Goal: Information Seeking & Learning: Check status

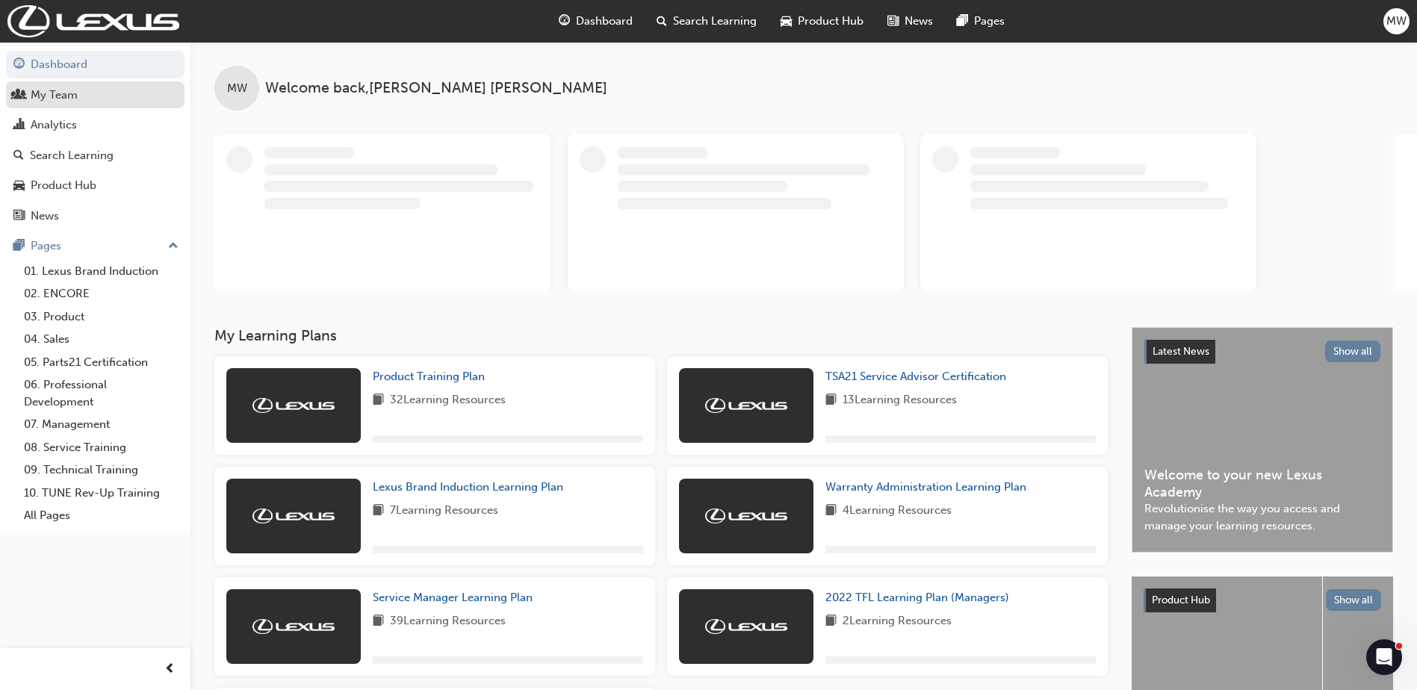
click at [58, 95] on div "My Team" at bounding box center [54, 95] width 47 height 17
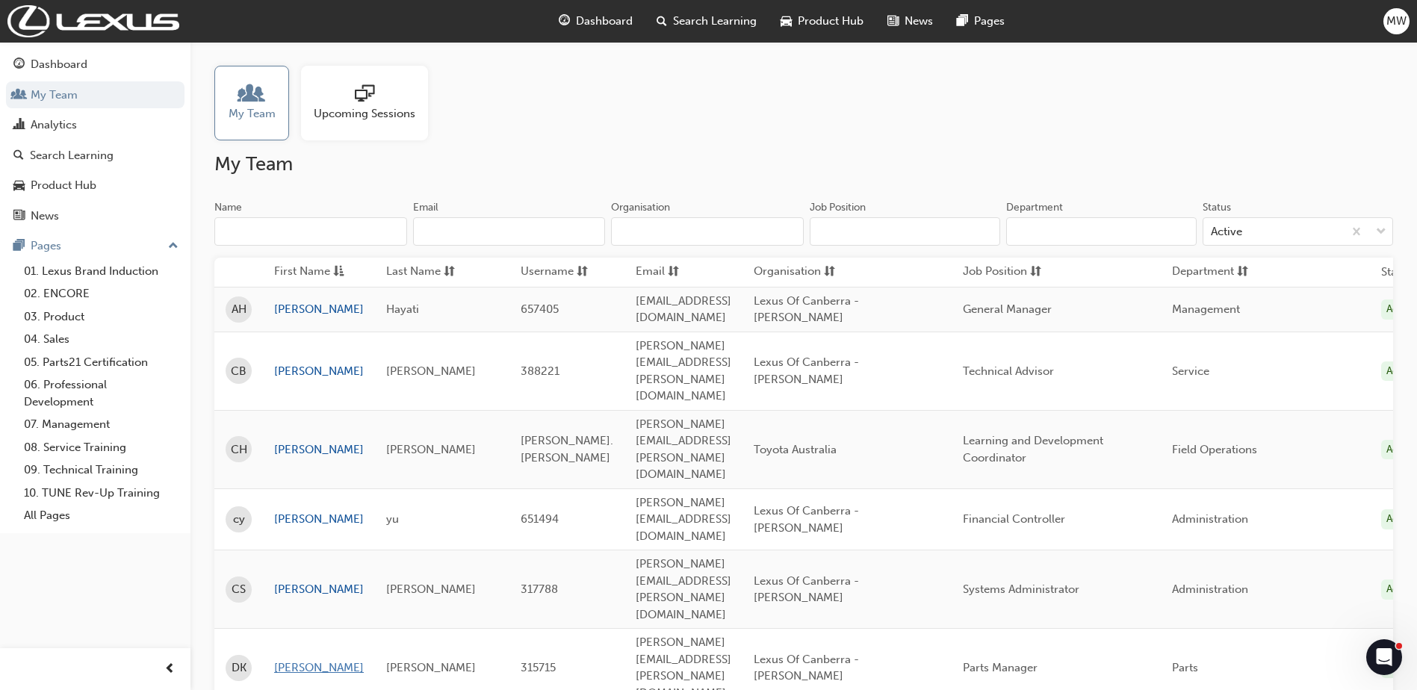
click at [293, 660] on link "[PERSON_NAME]" at bounding box center [319, 668] width 90 height 17
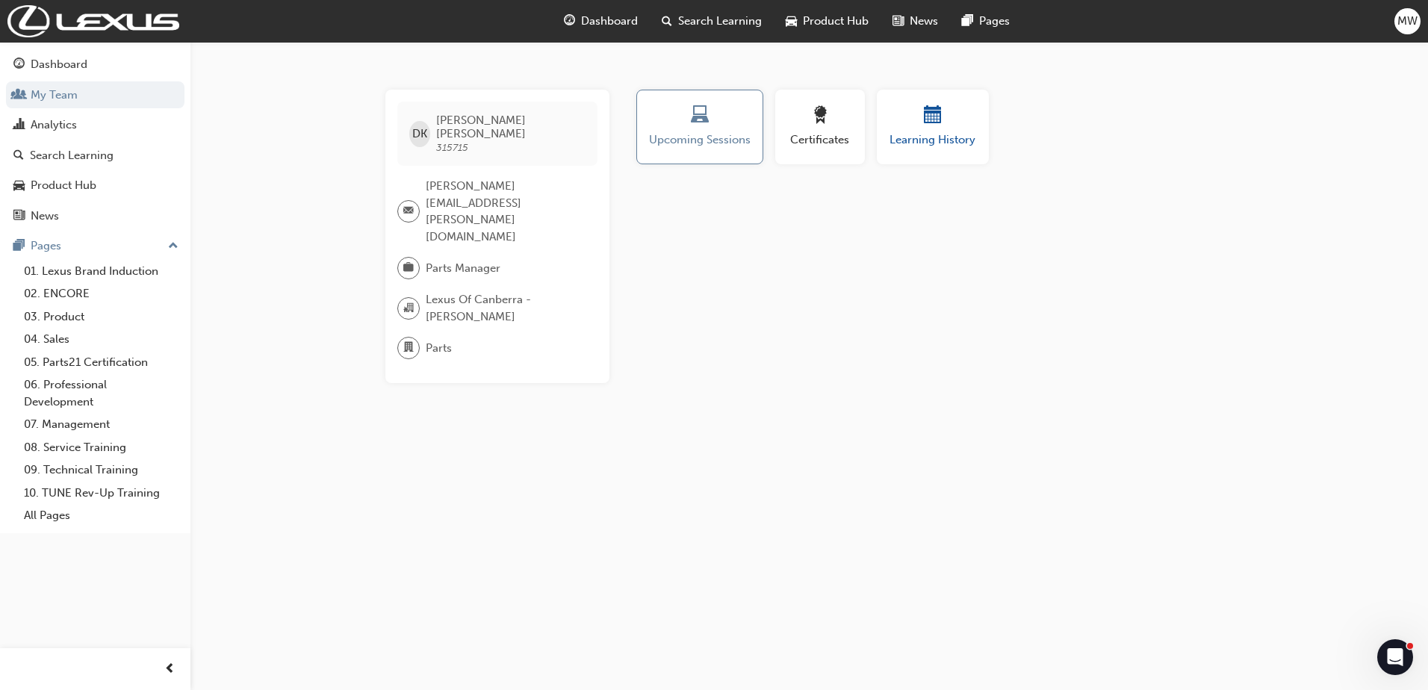
click at [941, 132] on span "Learning History" at bounding box center [933, 139] width 90 height 17
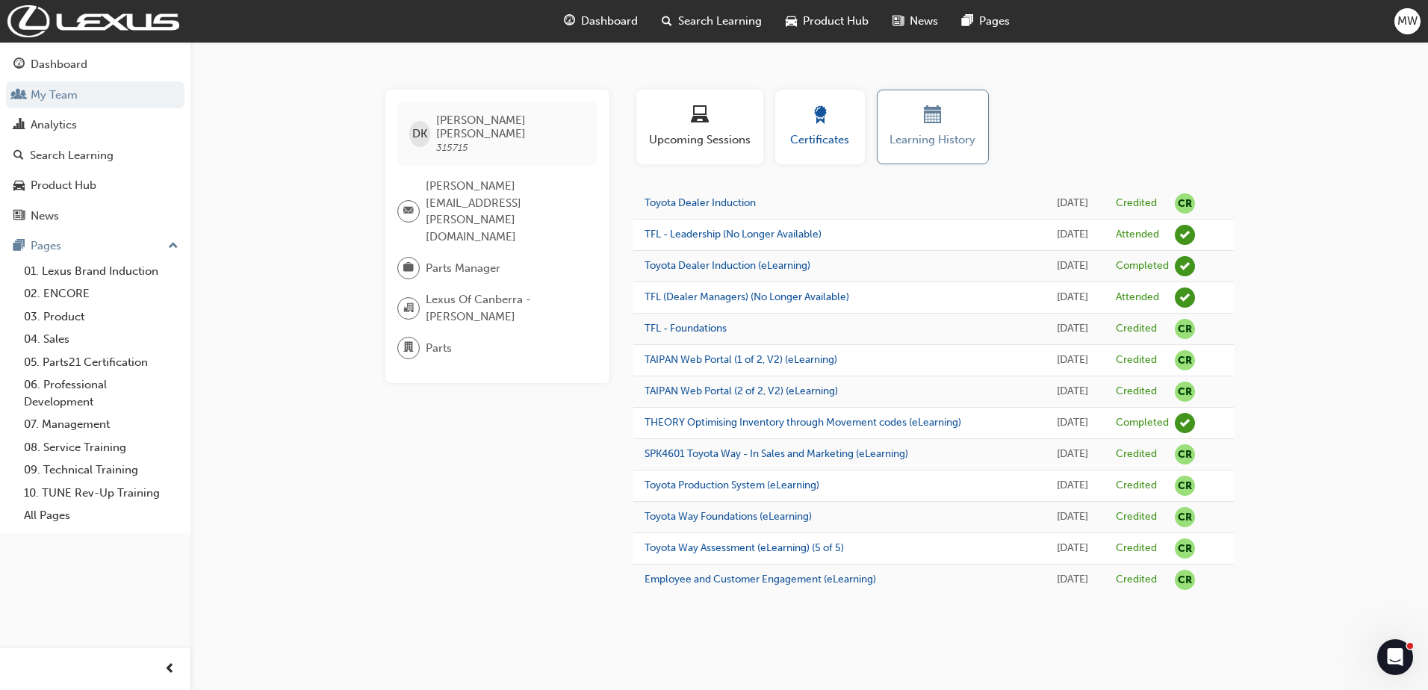
click at [841, 121] on div "button" at bounding box center [820, 117] width 67 height 23
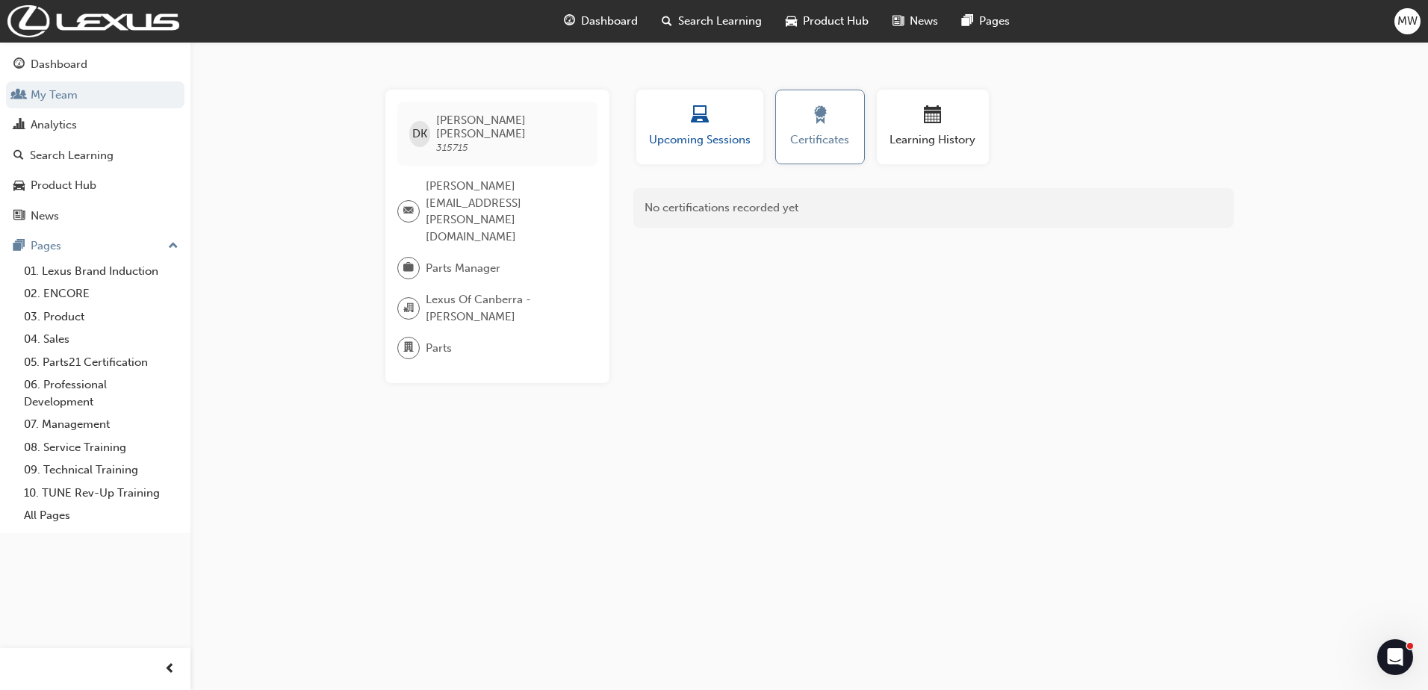
click at [686, 125] on div "button" at bounding box center [700, 117] width 105 height 23
click at [66, 125] on div "Analytics" at bounding box center [54, 125] width 46 height 17
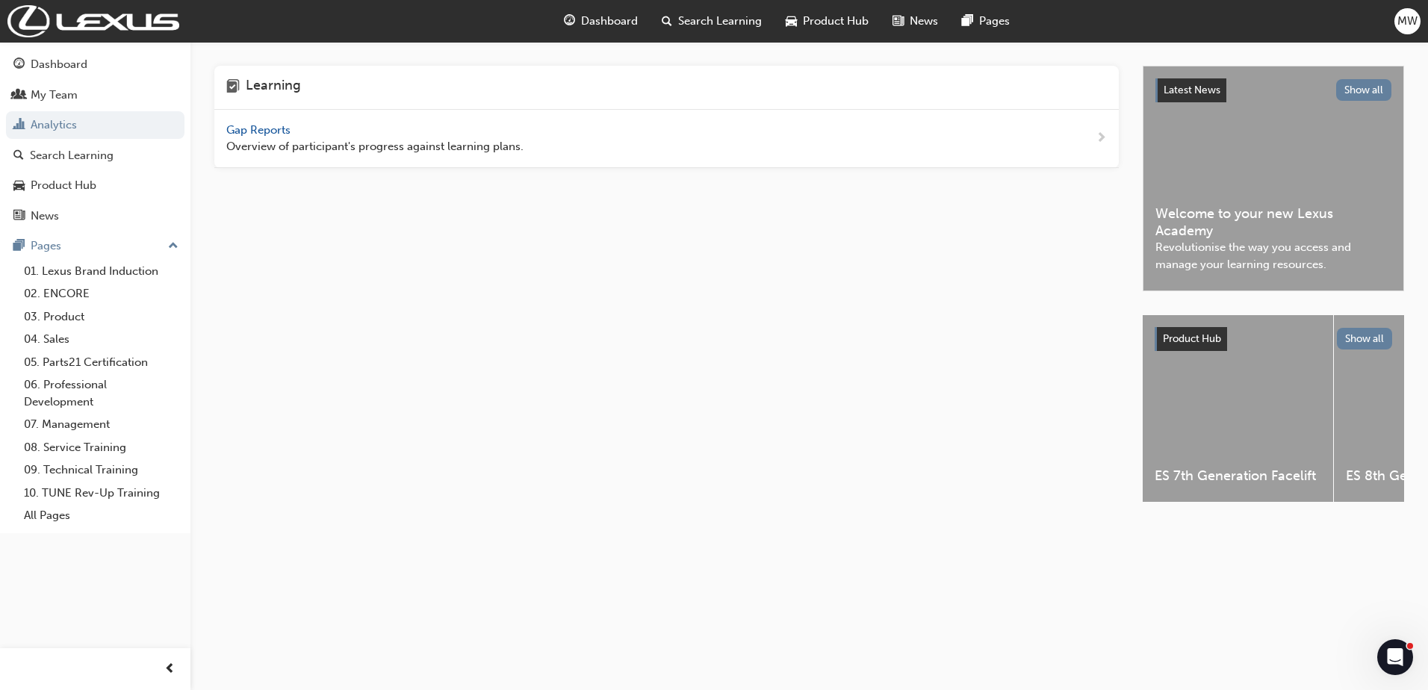
click at [267, 132] on span "Gap Reports" at bounding box center [259, 129] width 67 height 13
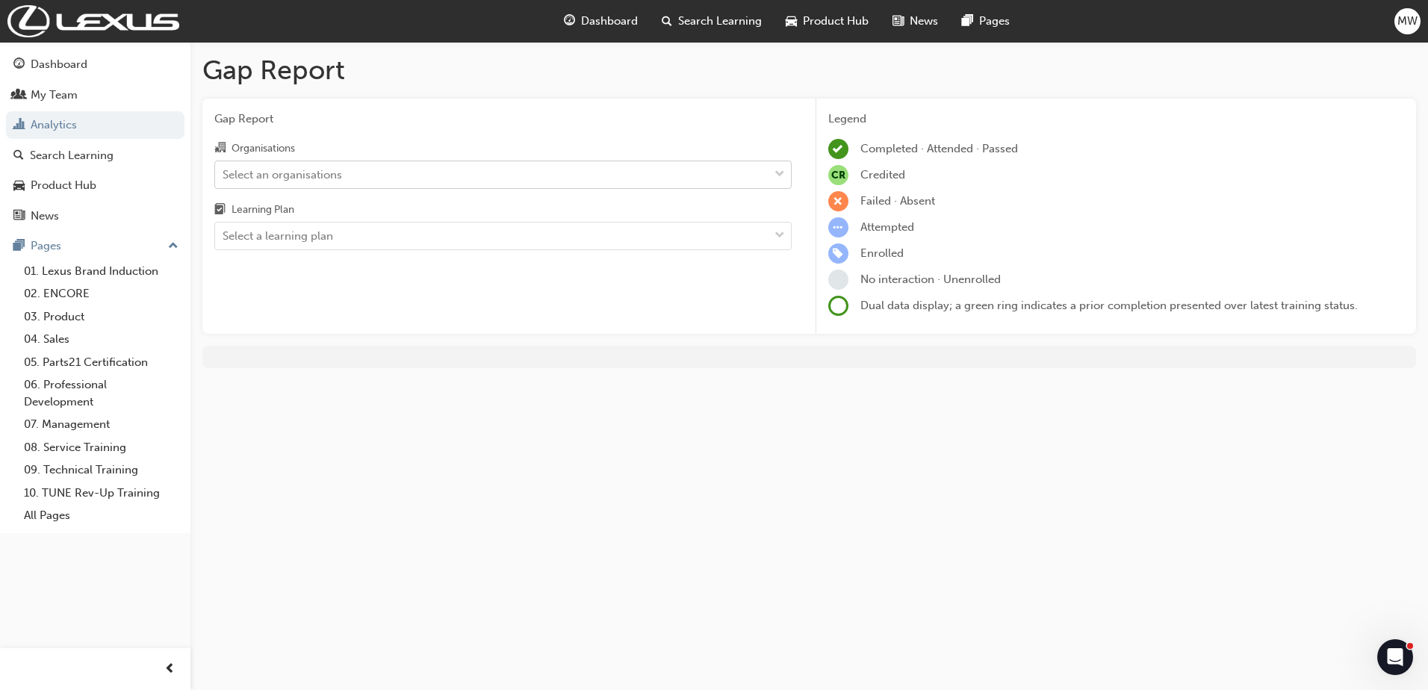
click at [301, 180] on div "Select an organisations" at bounding box center [283, 174] width 120 height 17
click at [224, 180] on input "Organisations Select an organisations" at bounding box center [223, 173] width 1 height 13
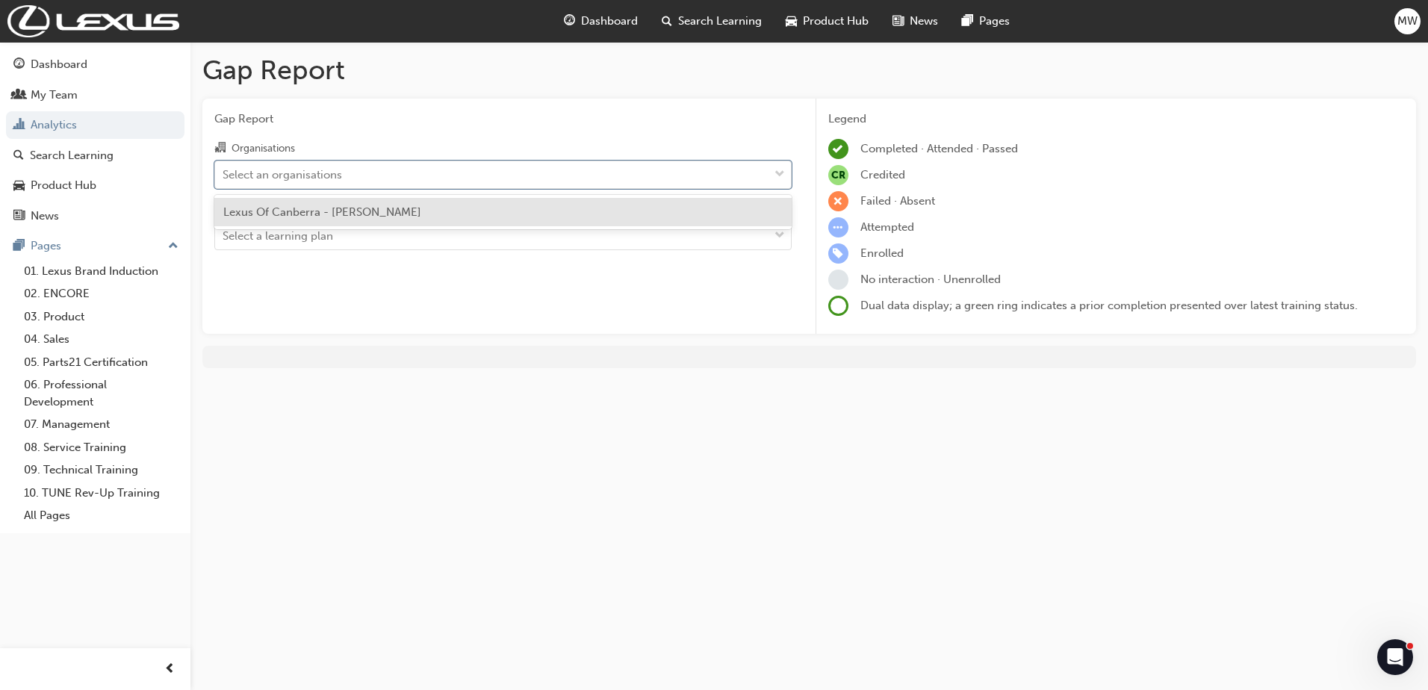
click at [313, 211] on span "Lexus Of Canberra - [PERSON_NAME]" at bounding box center [322, 211] width 198 height 13
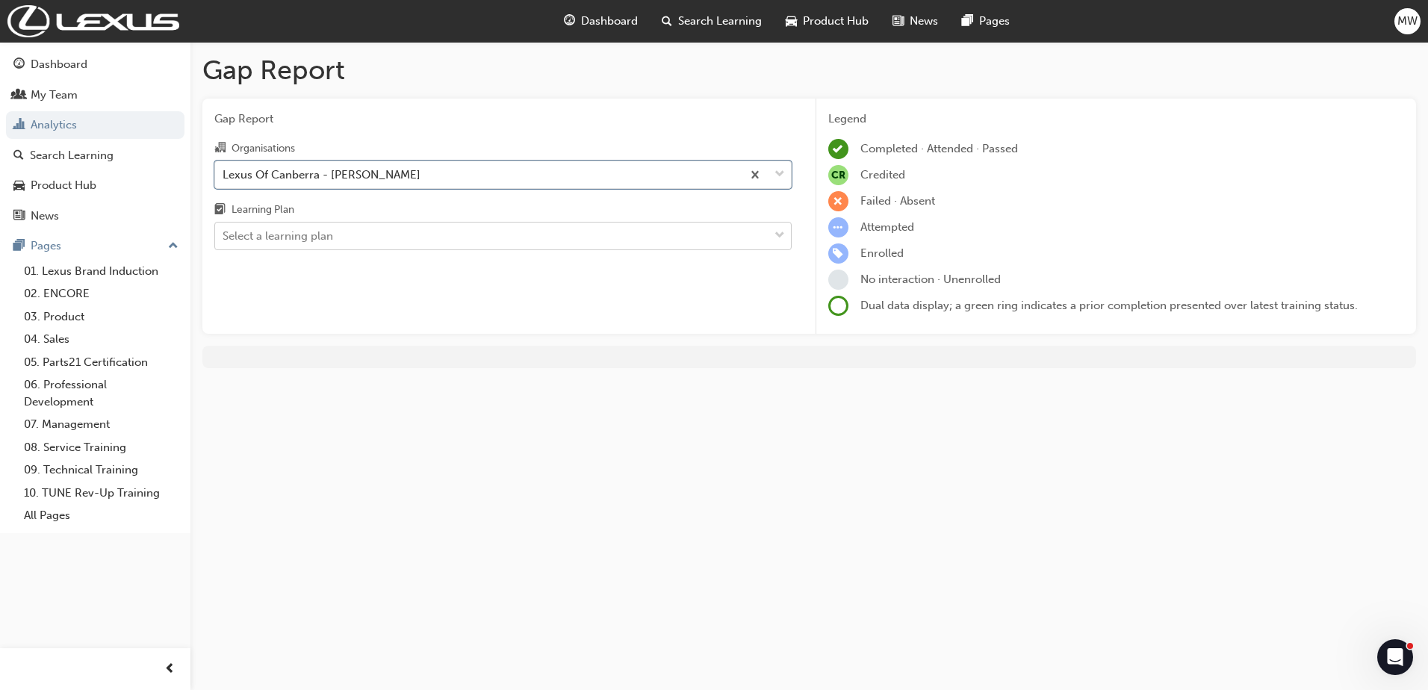
click at [336, 235] on div "Select a learning plan" at bounding box center [492, 236] width 554 height 26
click at [224, 235] on input "Learning Plan Select a learning plan" at bounding box center [223, 235] width 1 height 13
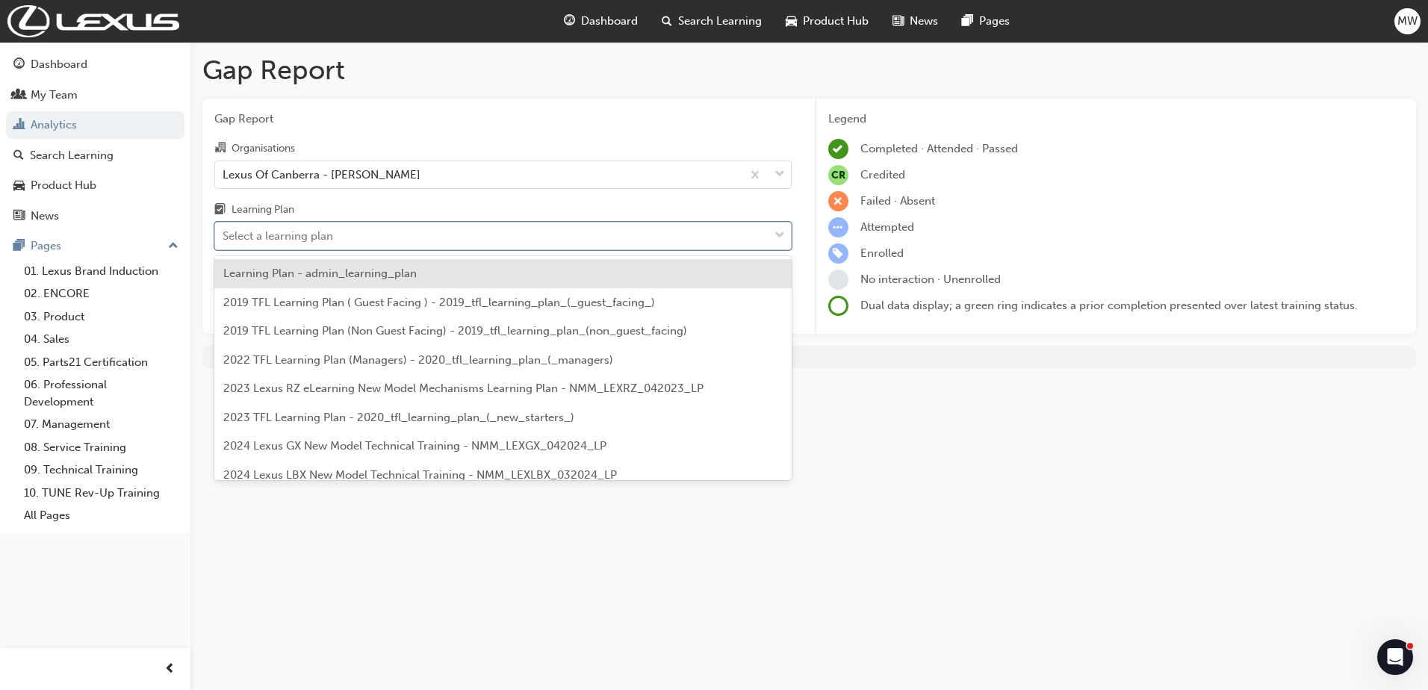
click at [391, 243] on div "Select a learning plan" at bounding box center [492, 236] width 554 height 26
click at [224, 242] on input "Learning Plan option Learning Plan - admin_learning_plan focused, 1 of 152. 152…" at bounding box center [223, 235] width 1 height 13
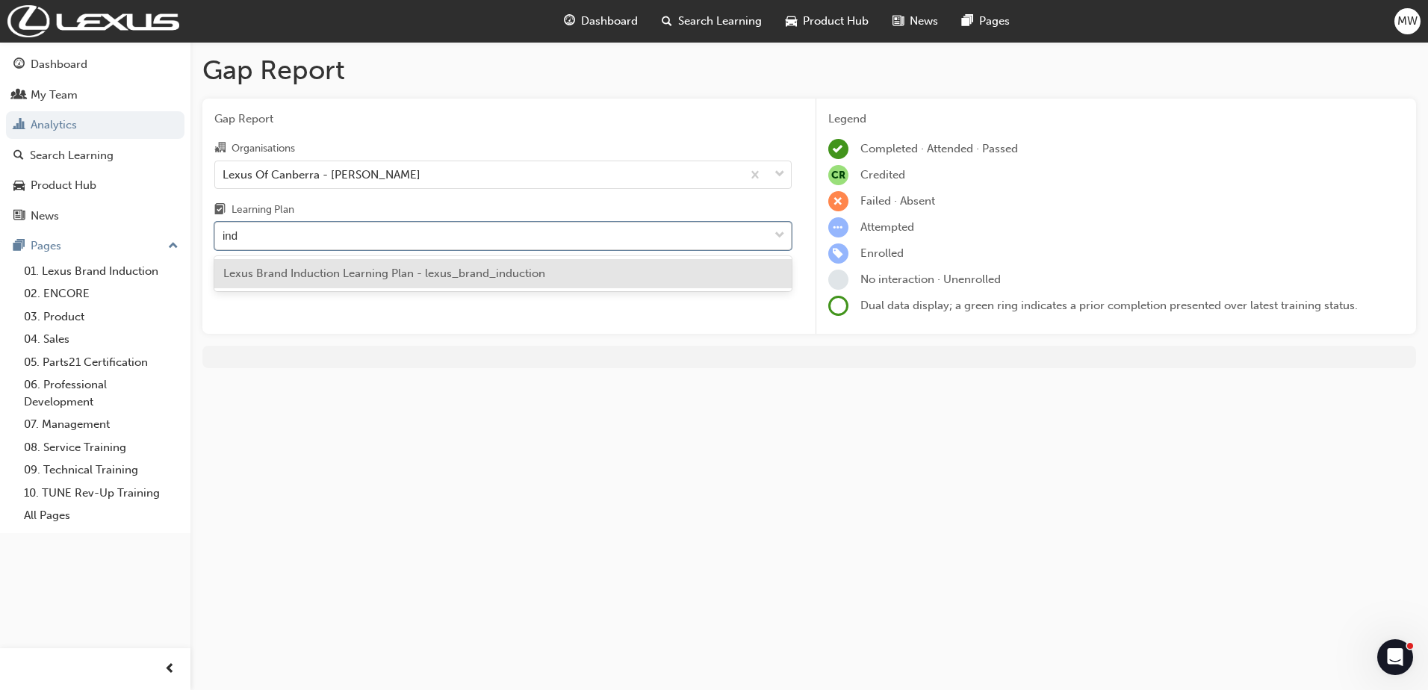
type input "indu"
click at [396, 270] on span "Lexus Brand Induction Learning Plan - lexus_brand_induction" at bounding box center [384, 273] width 322 height 13
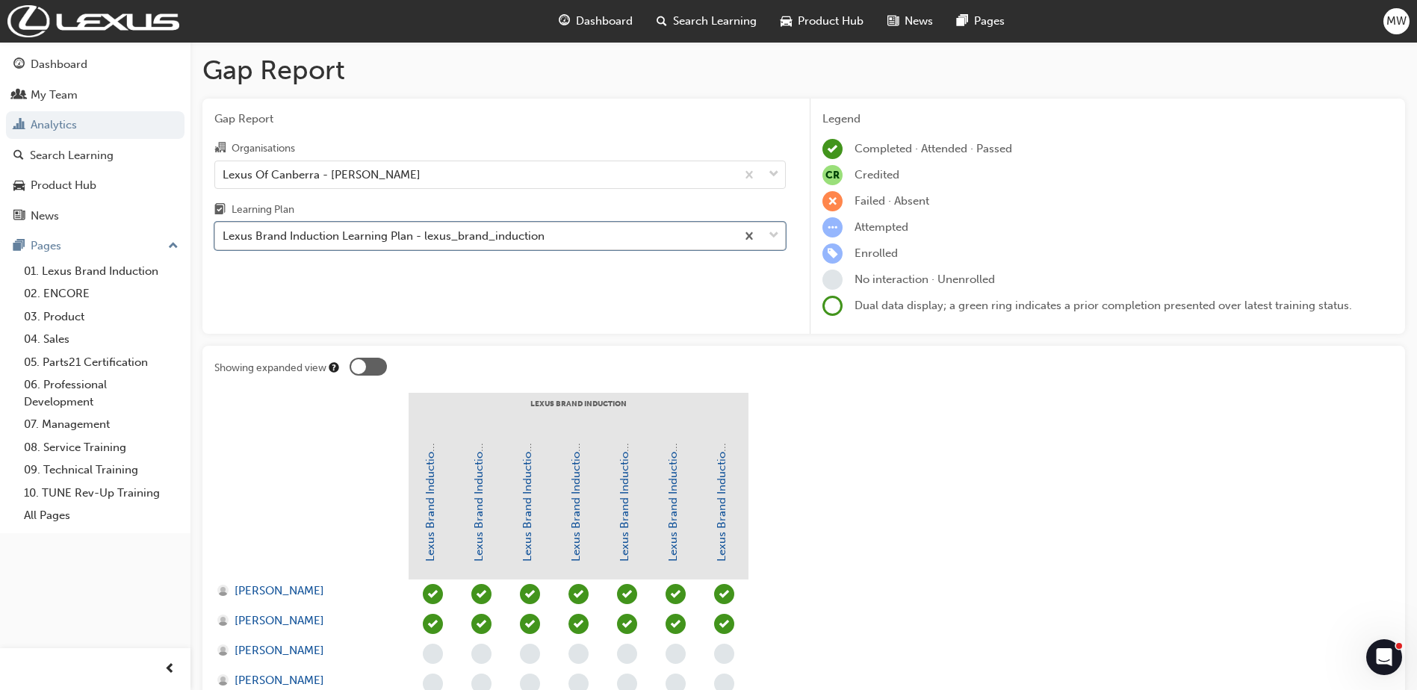
click at [588, 246] on div "Lexus Brand Induction Learning Plan - lexus_brand_induction" at bounding box center [475, 236] width 521 height 26
click at [224, 242] on input "Learning Plan option Lexus Brand Induction Learning Plan - lexus_brand_inductio…" at bounding box center [223, 235] width 1 height 13
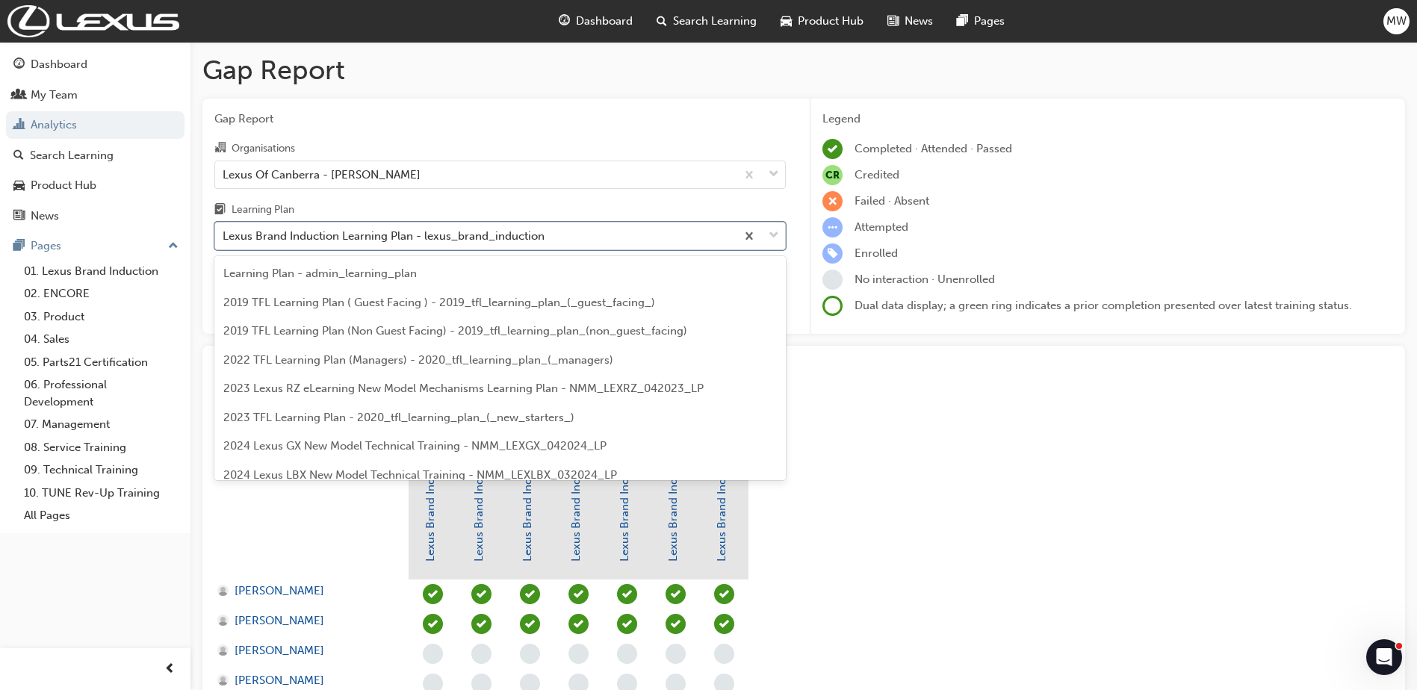
scroll to position [2009, 0]
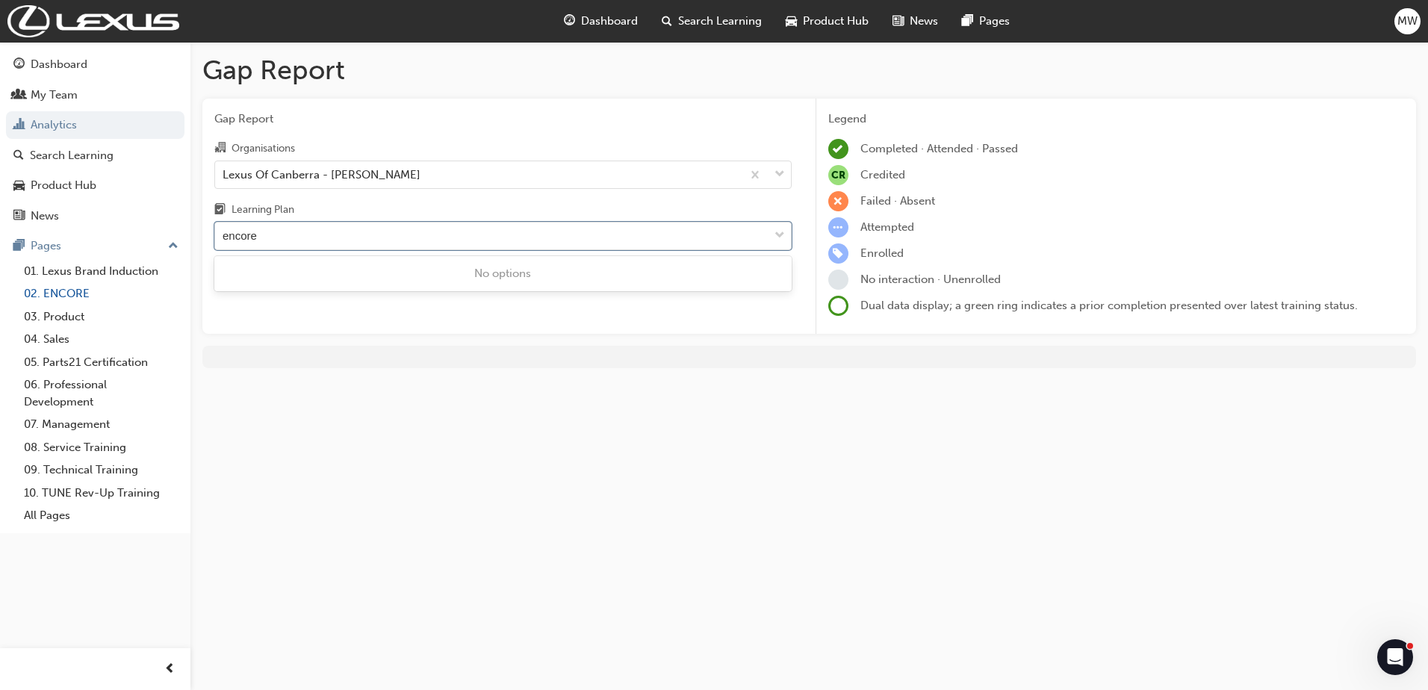
type input "encore"
click at [71, 293] on link "02. ENCORE" at bounding box center [101, 293] width 167 height 23
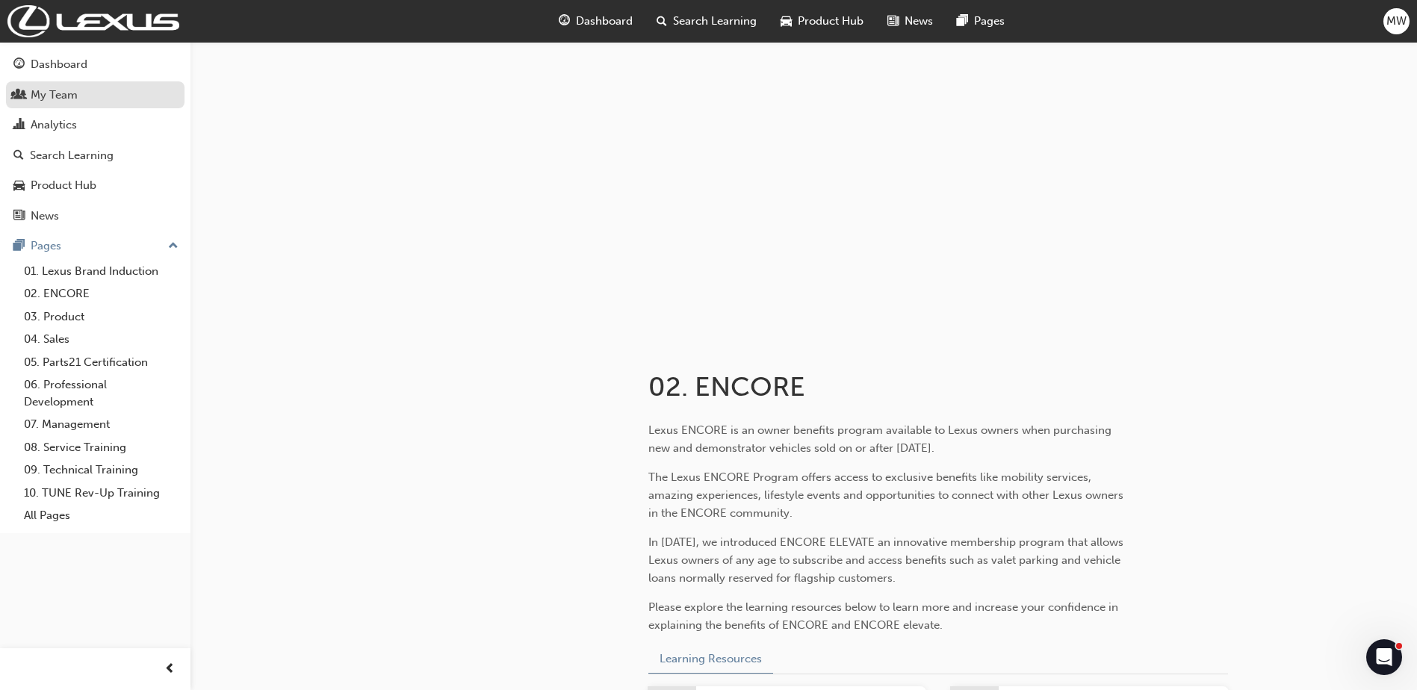
click at [65, 95] on div "My Team" at bounding box center [54, 95] width 47 height 17
